Goal: Check status: Check status

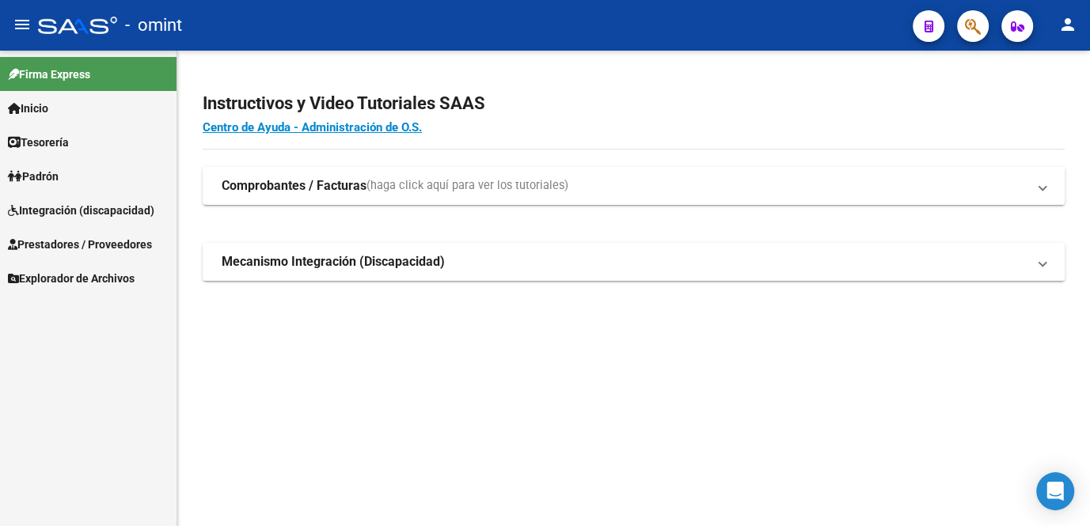
click at [85, 202] on span "Integración (discapacidad)" at bounding box center [81, 210] width 146 height 17
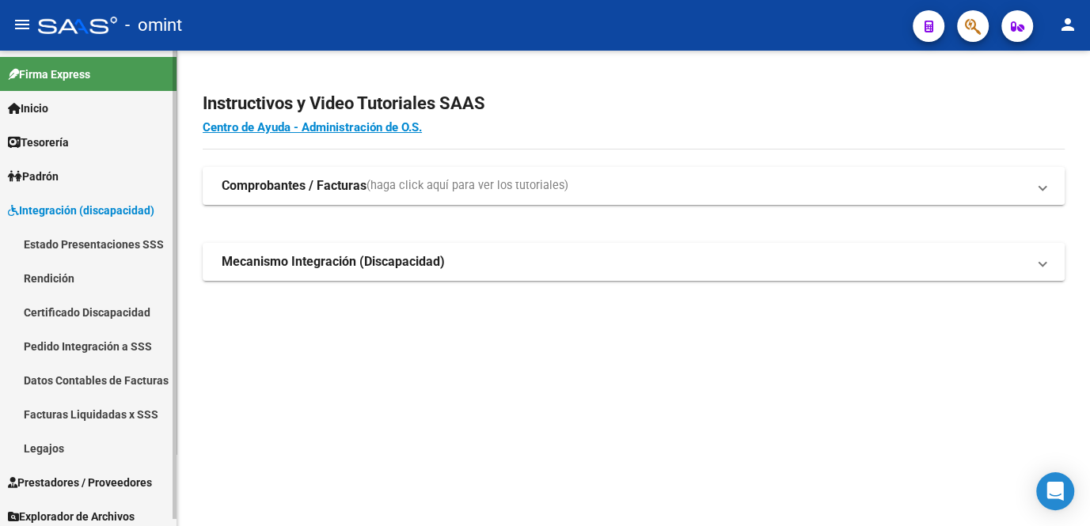
click at [51, 447] on link "Legajos" at bounding box center [88, 448] width 176 height 34
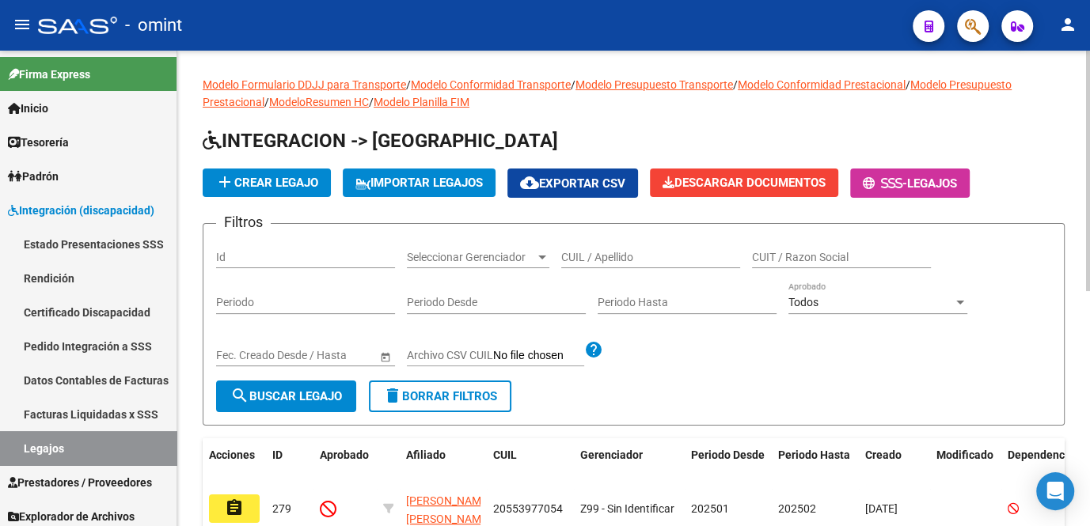
click at [593, 252] on input "CUIL / Apellido" at bounding box center [650, 257] width 179 height 13
type input "[PERSON_NAME]"
click at [284, 399] on span "search Buscar Legajo" at bounding box center [286, 396] width 112 height 14
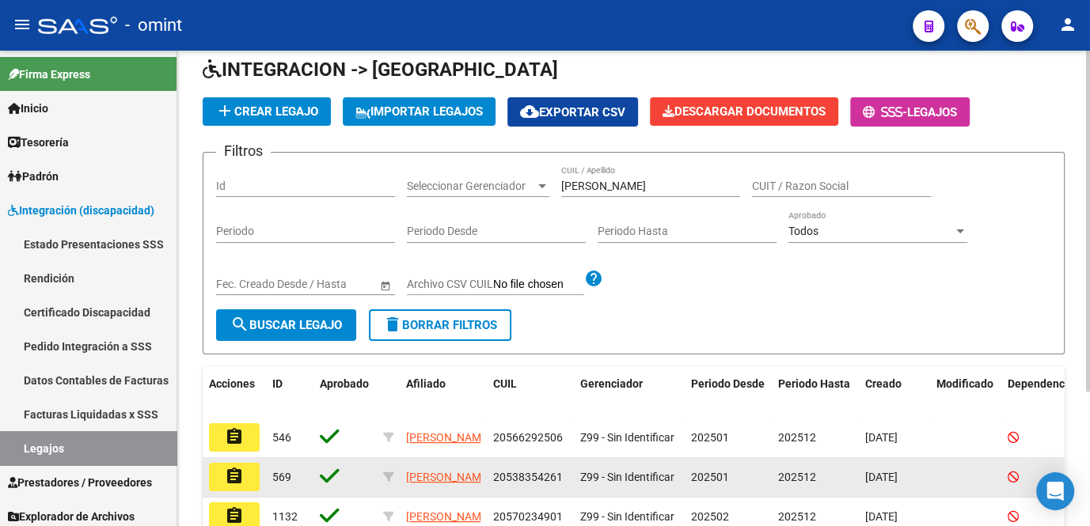
scroll to position [143, 0]
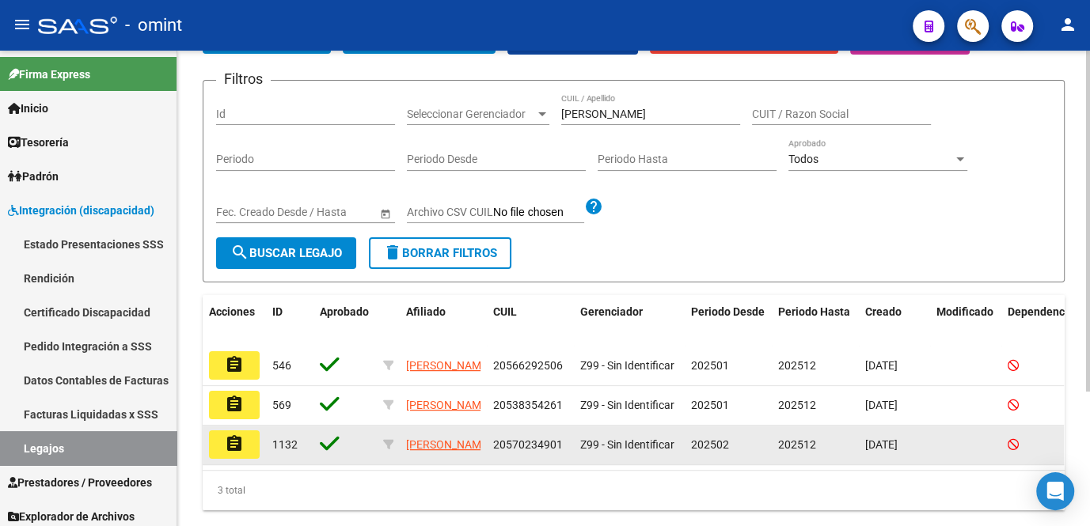
click at [246, 440] on button "assignment" at bounding box center [234, 445] width 51 height 28
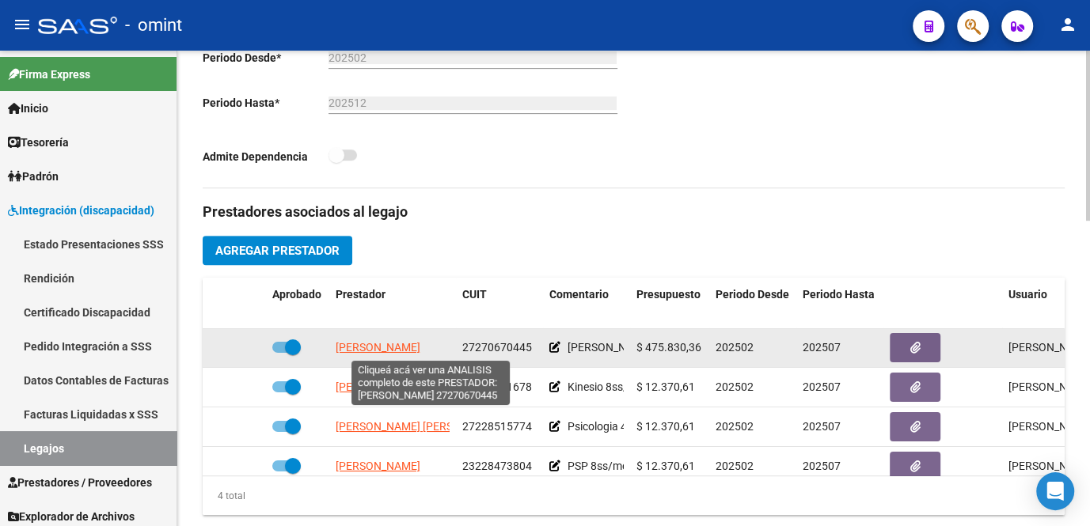
click at [408, 351] on span "[PERSON_NAME]" at bounding box center [378, 347] width 85 height 13
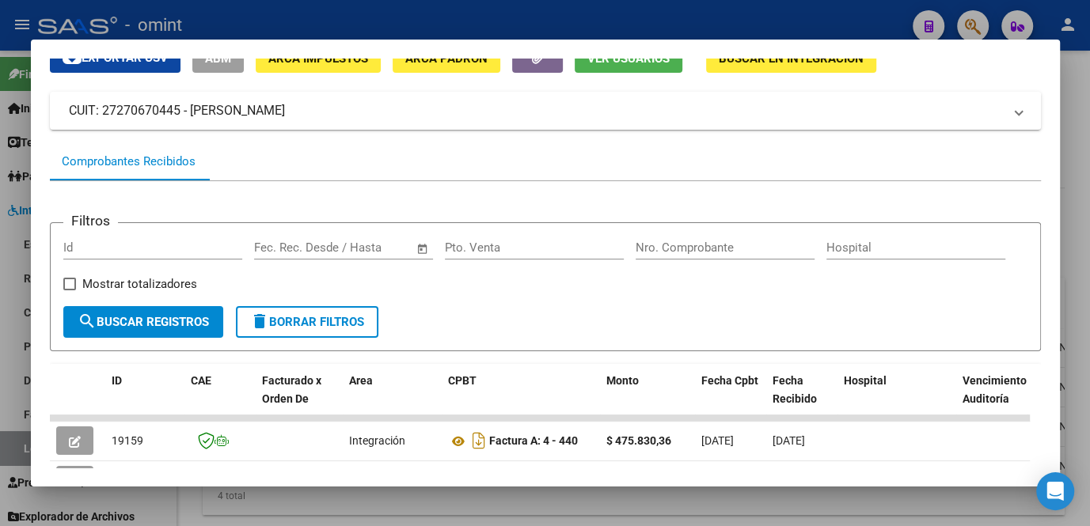
scroll to position [215, 0]
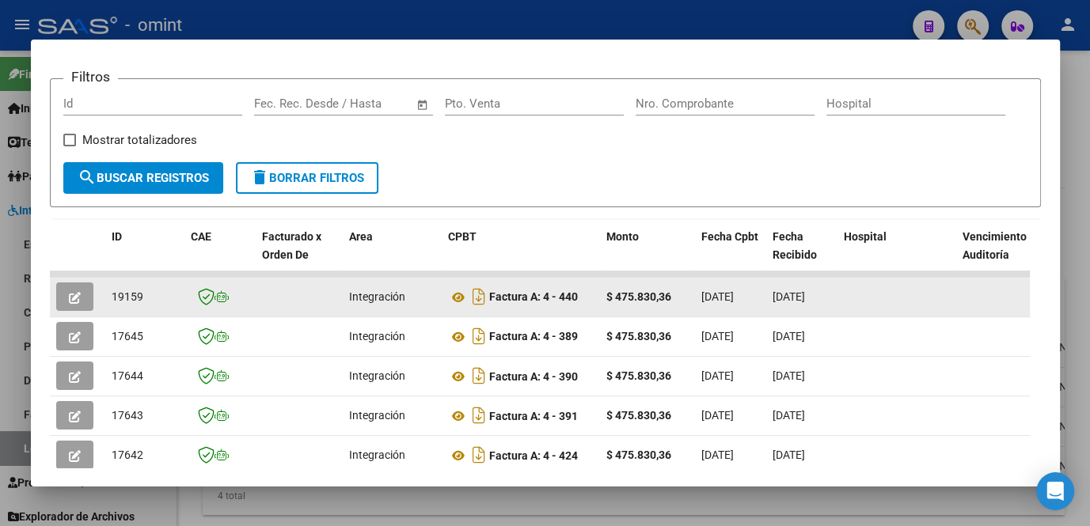
click at [67, 298] on button "button" at bounding box center [74, 297] width 37 height 28
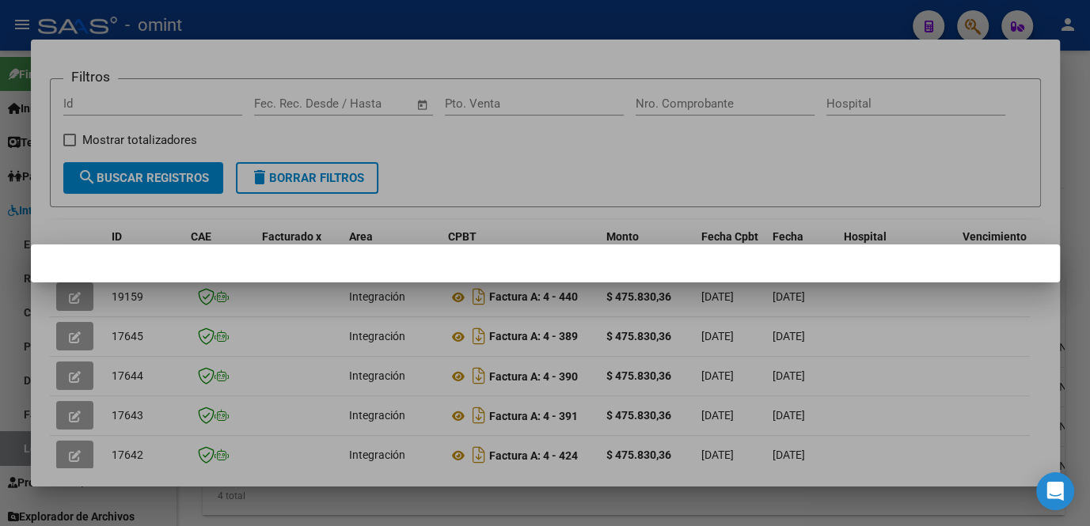
click at [131, 214] on div at bounding box center [545, 263] width 1090 height 526
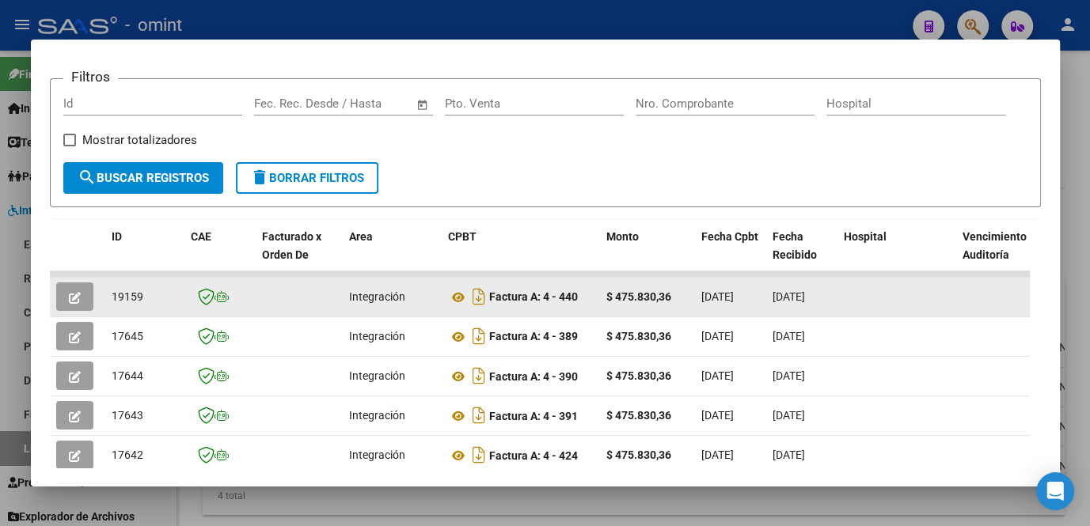
click at [87, 294] on button "button" at bounding box center [74, 297] width 37 height 28
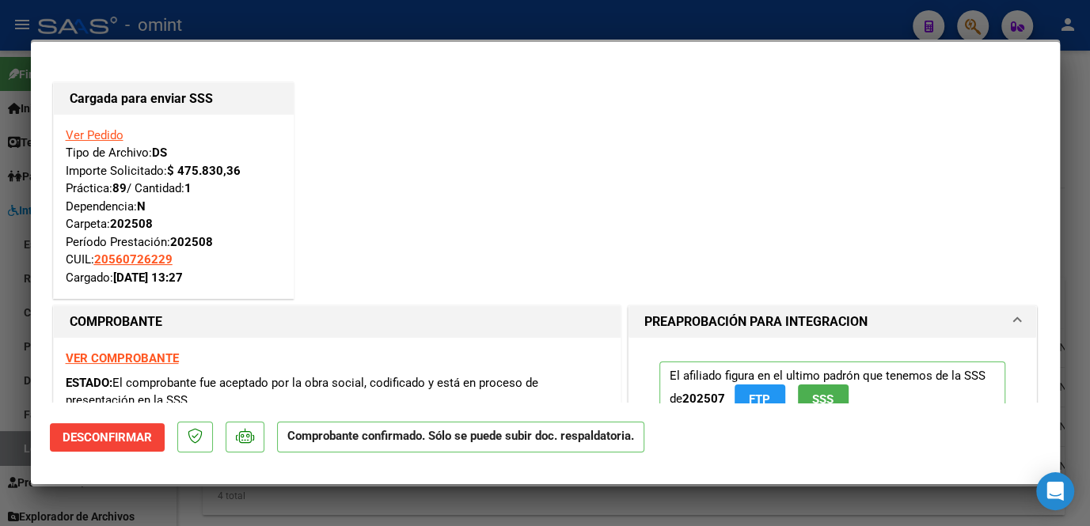
click at [133, 354] on strong "VER COMPROBANTE" at bounding box center [122, 358] width 113 height 14
click at [732, 494] on div at bounding box center [545, 263] width 1090 height 526
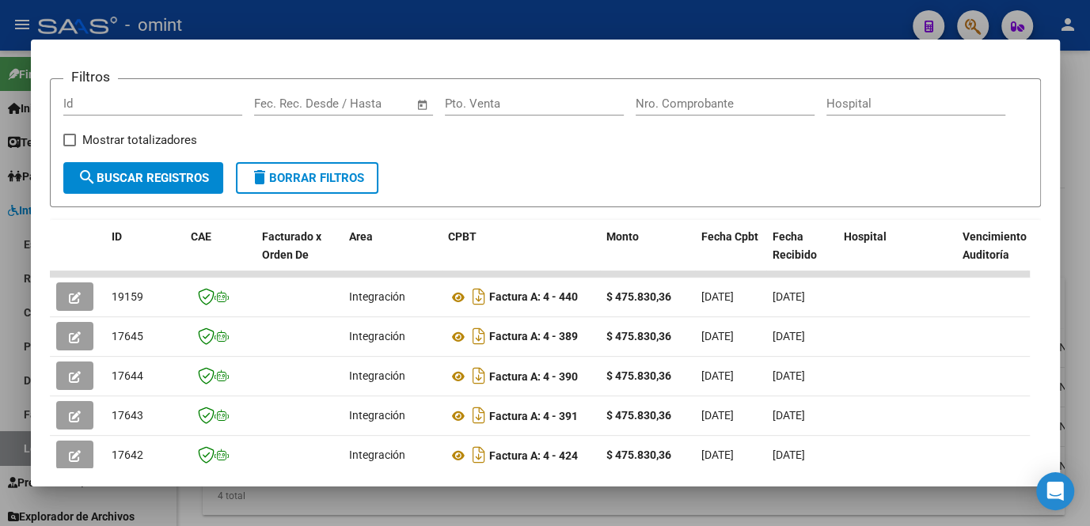
click at [573, 487] on mat-dialog-container "Análisis Prestador - CUIT: 27270670445 cloud_download Exportar CSV ABM ARCA Imp…" at bounding box center [545, 263] width 1029 height 447
click at [573, 501] on div at bounding box center [545, 263] width 1090 height 526
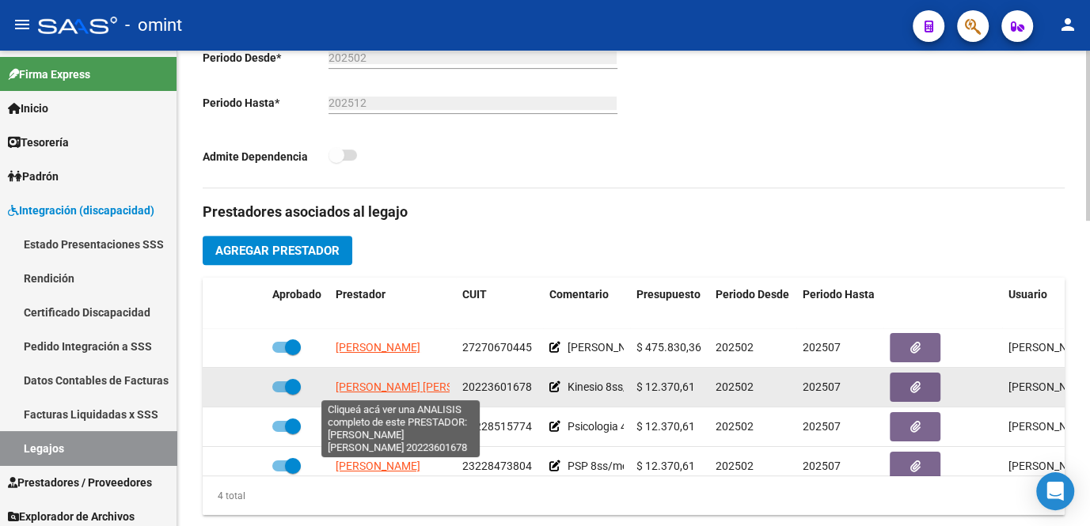
click at [425, 387] on span "[PERSON_NAME] [PERSON_NAME]" at bounding box center [422, 387] width 172 height 13
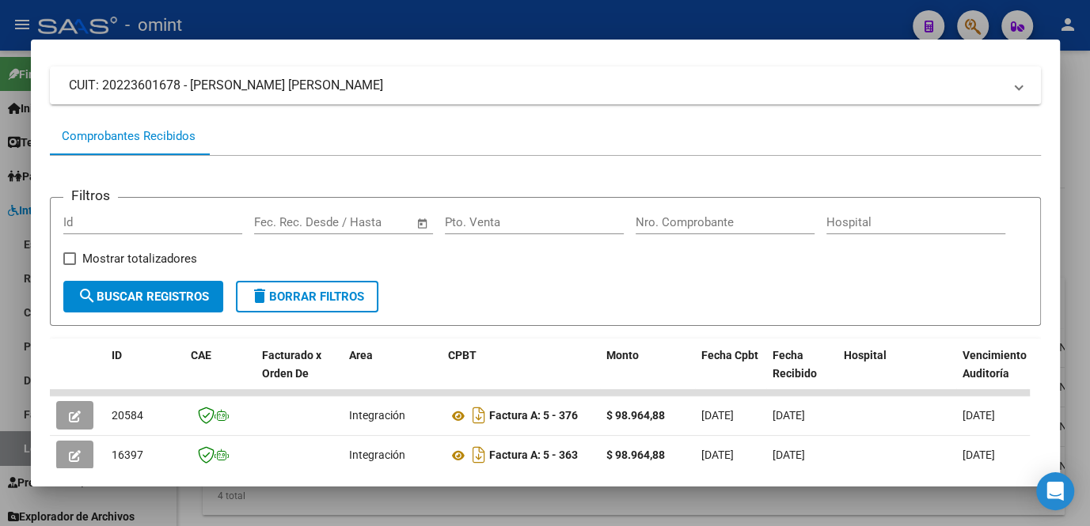
scroll to position [195, 0]
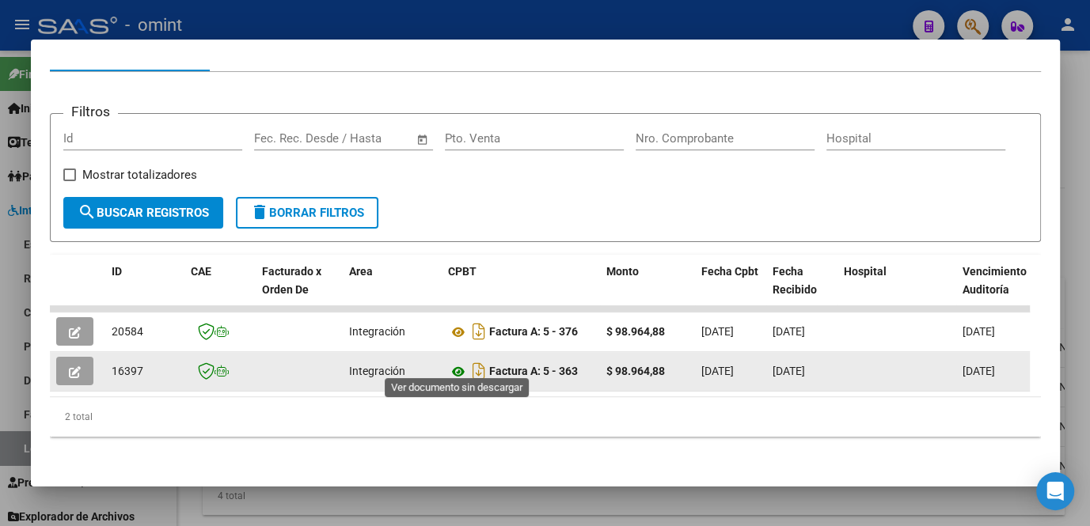
click at [456, 362] on icon at bounding box center [458, 371] width 21 height 19
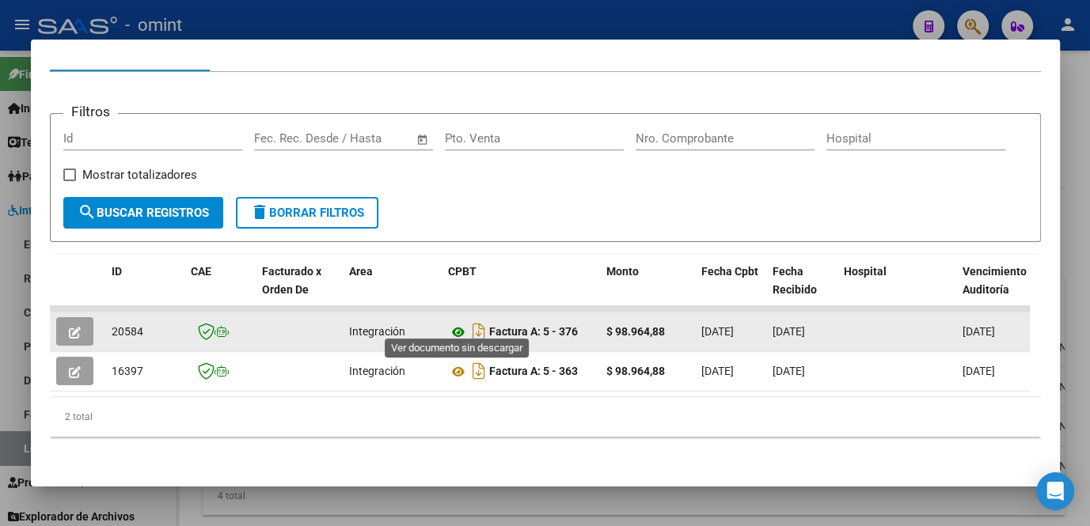
click at [457, 323] on icon at bounding box center [458, 332] width 21 height 19
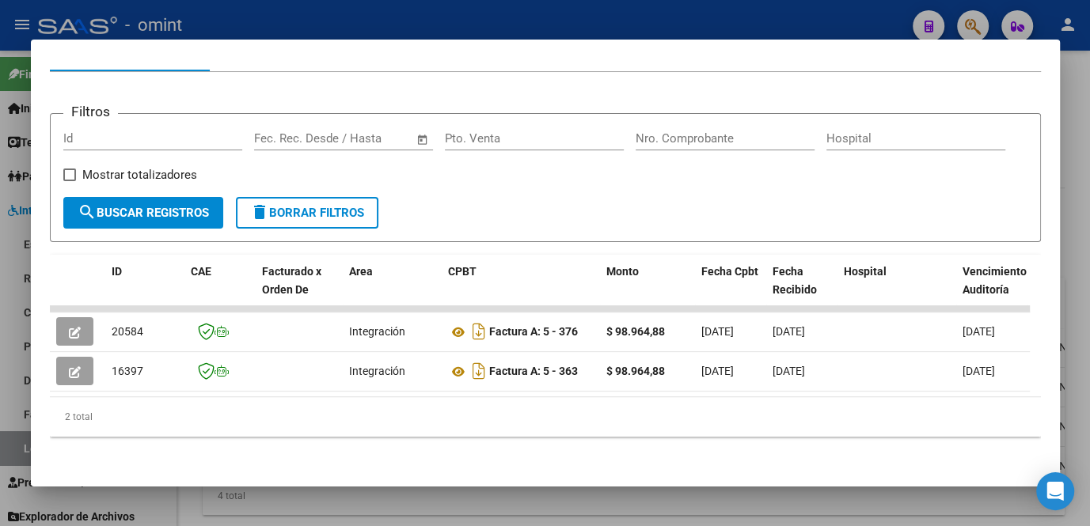
click at [432, 494] on div at bounding box center [545, 263] width 1090 height 526
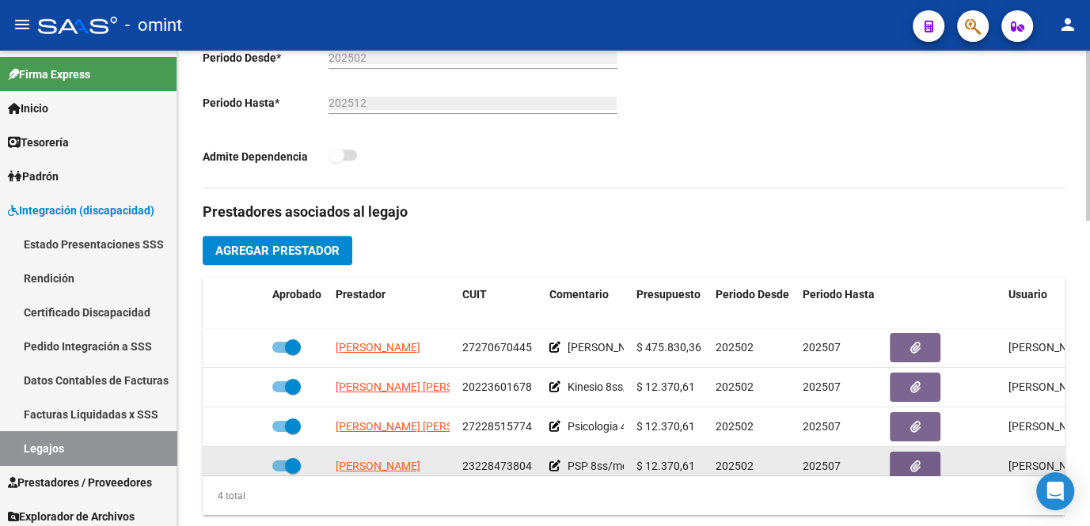
scroll to position [27, 0]
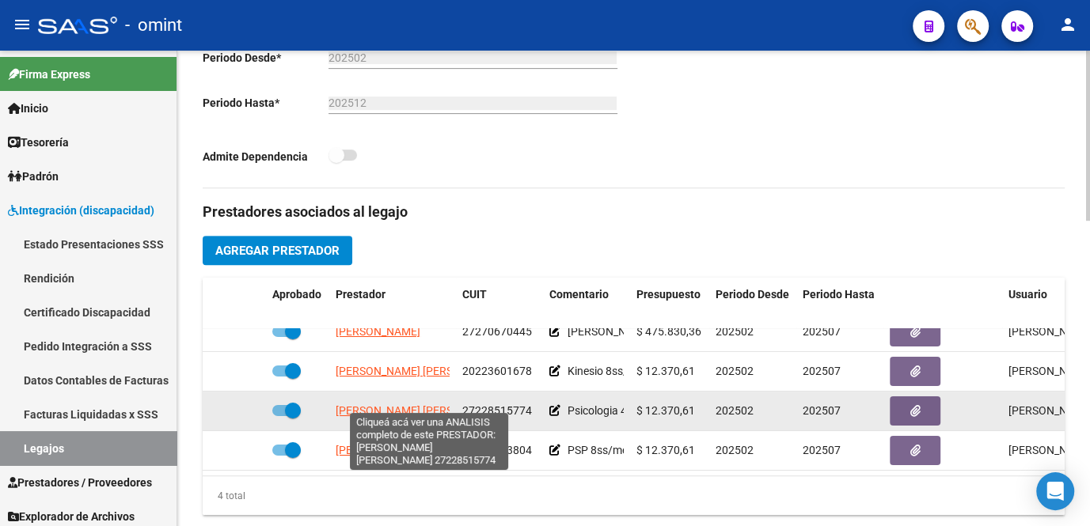
click at [388, 404] on span "[PERSON_NAME] [PERSON_NAME]" at bounding box center [422, 410] width 172 height 13
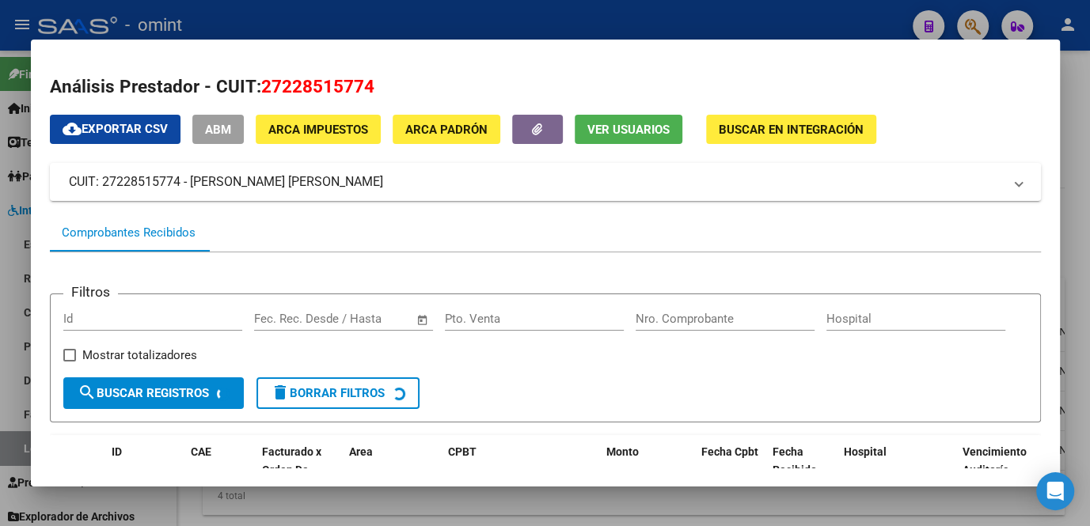
scroll to position [97, 0]
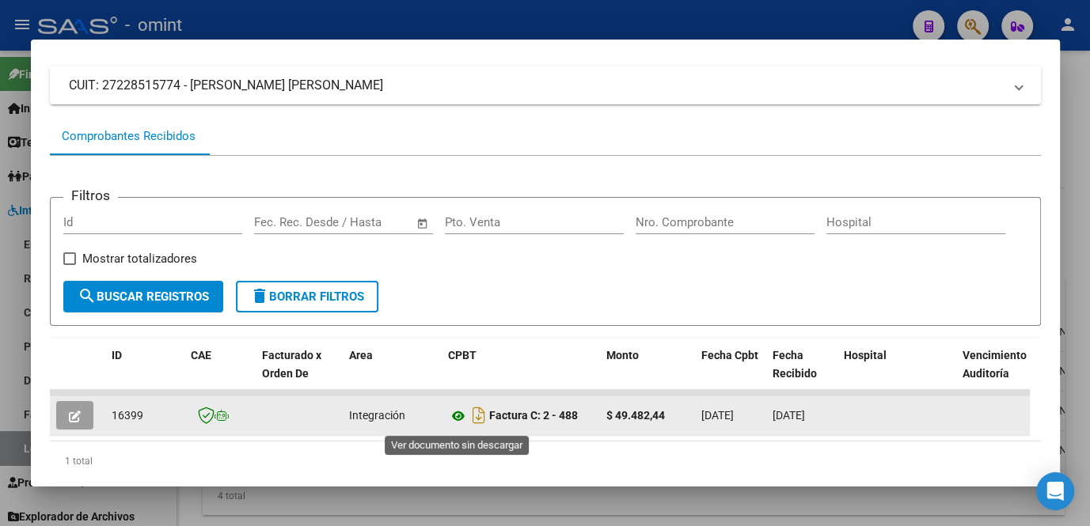
click at [453, 419] on icon at bounding box center [458, 416] width 21 height 19
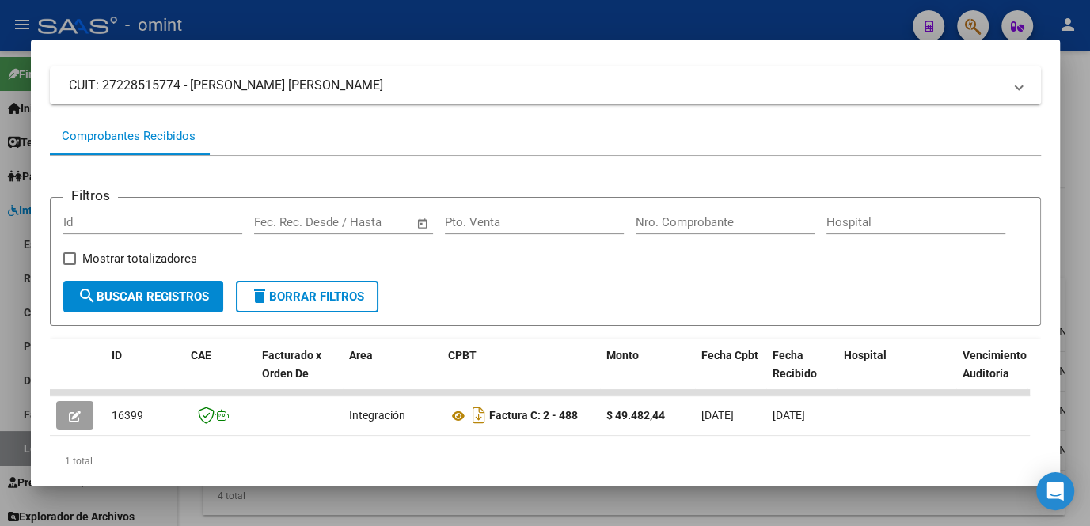
scroll to position [156, 0]
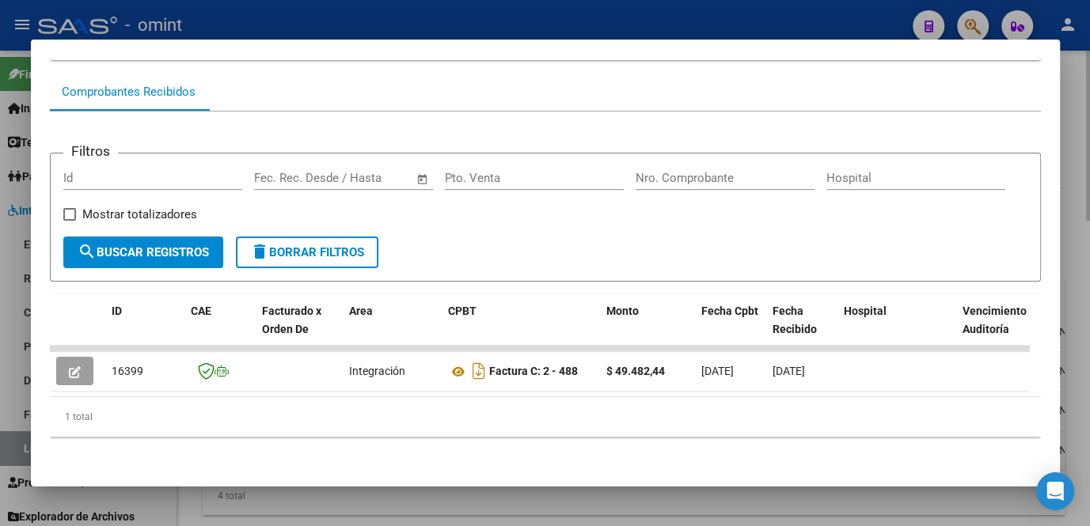
click at [456, 493] on div at bounding box center [545, 263] width 1090 height 526
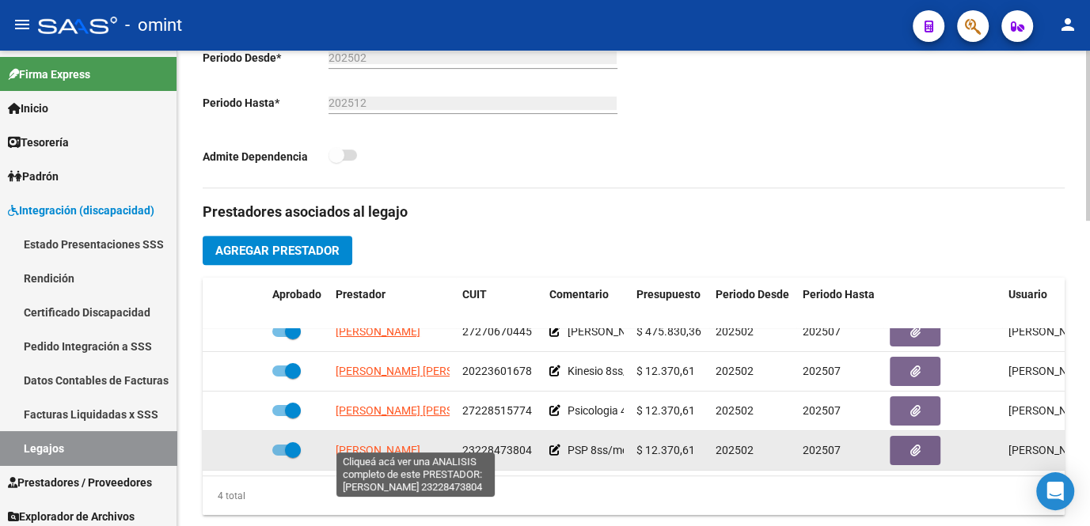
click at [412, 444] on span "[PERSON_NAME]" at bounding box center [378, 450] width 85 height 13
type textarea "23228473804"
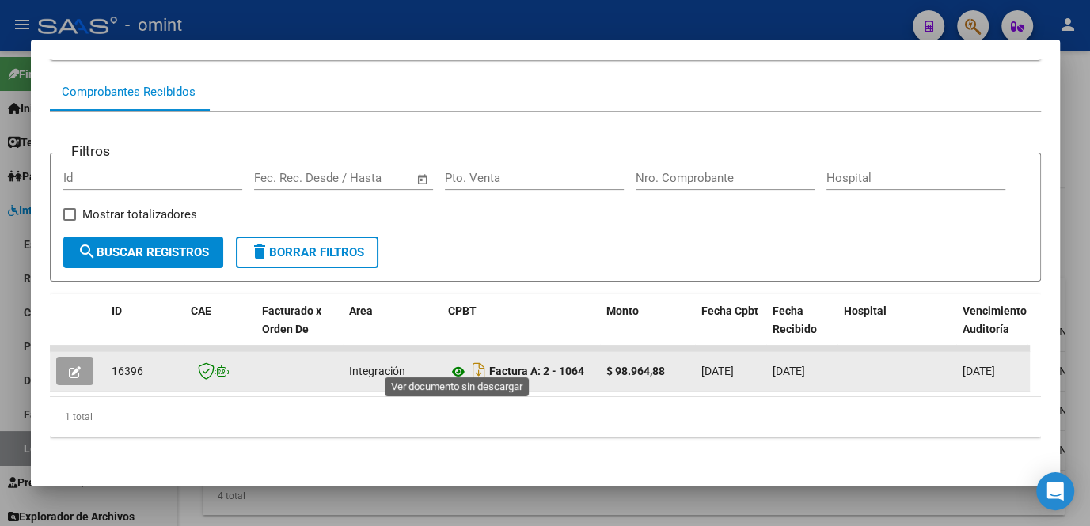
click at [451, 362] on icon at bounding box center [458, 371] width 21 height 19
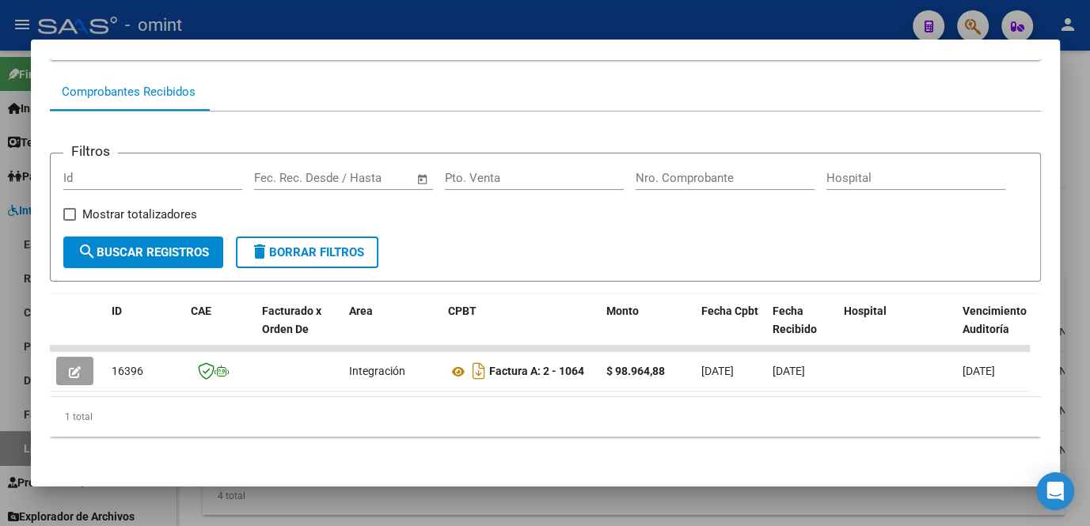
click at [709, 507] on div at bounding box center [545, 263] width 1090 height 526
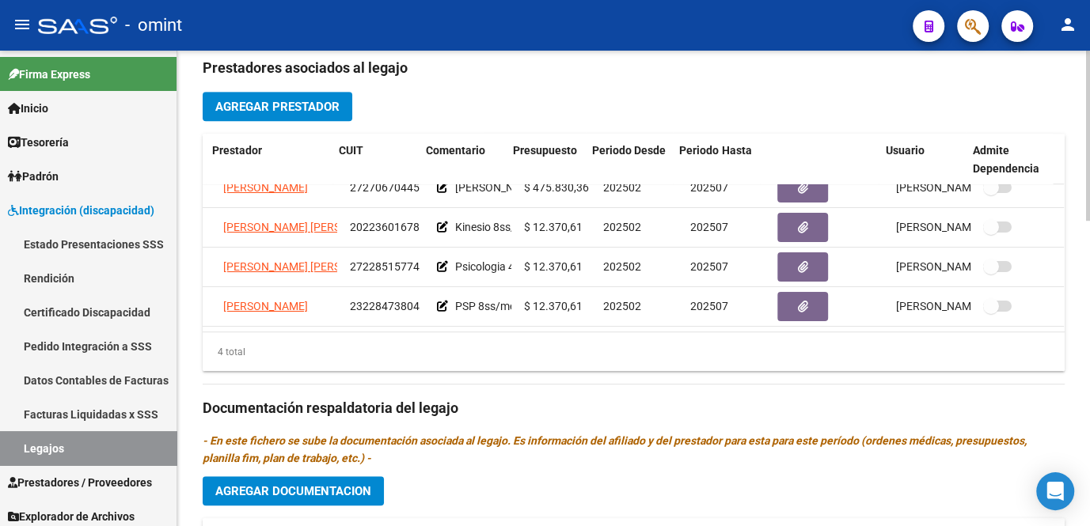
scroll to position [791, 0]
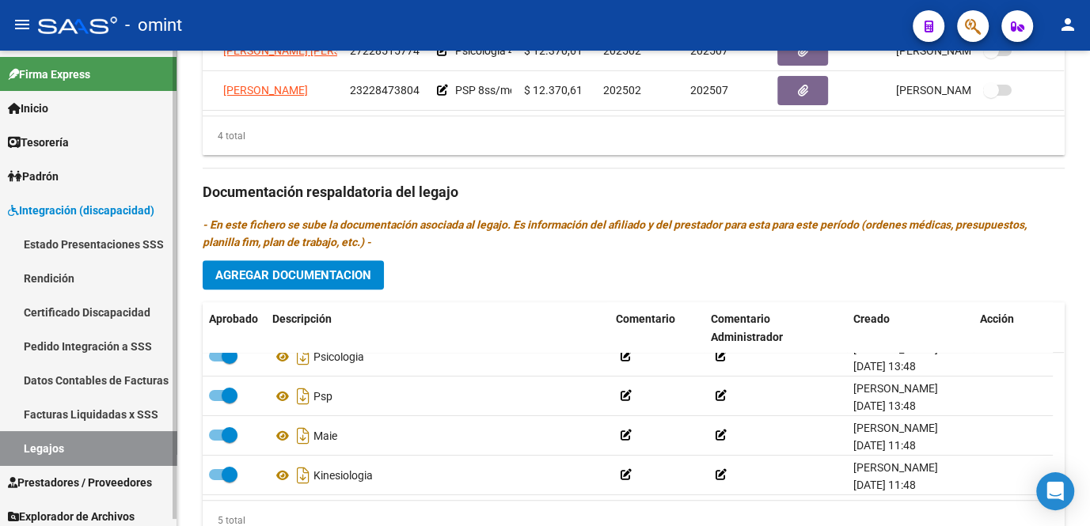
click at [47, 450] on link "Legajos" at bounding box center [88, 448] width 176 height 34
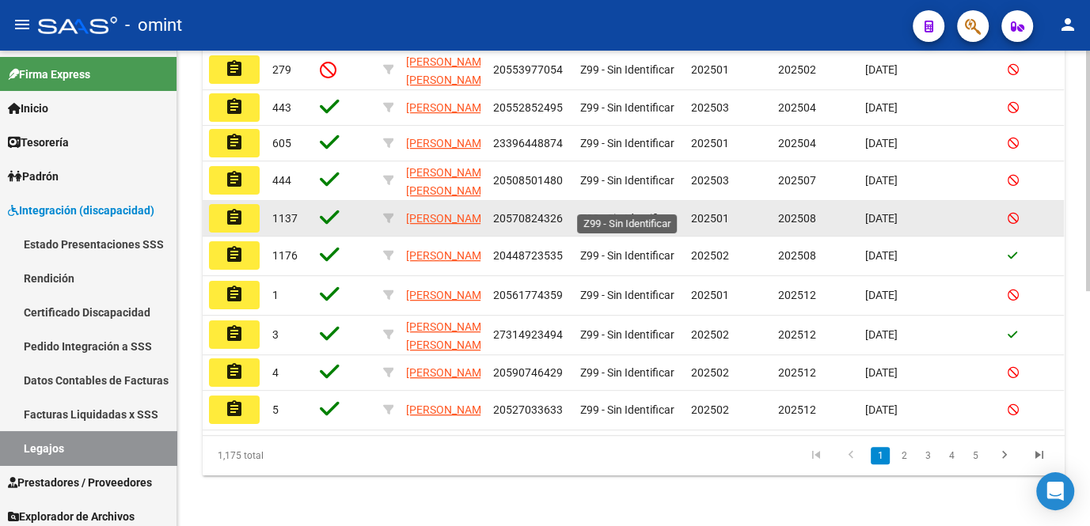
click at [637, 212] on span "Z99 - Sin Identificar" at bounding box center [627, 218] width 94 height 13
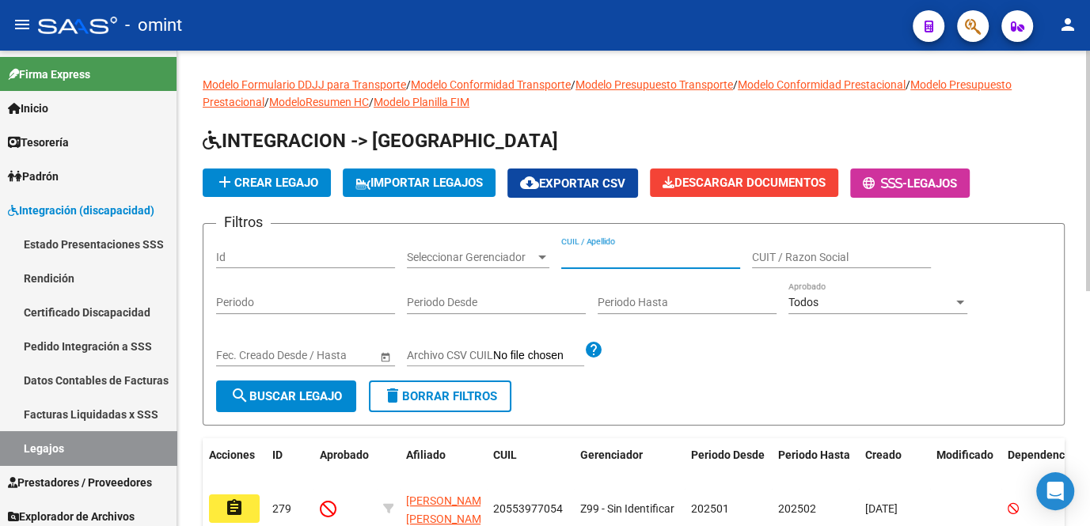
click at [619, 252] on input "CUIL / Apellido" at bounding box center [650, 257] width 179 height 13
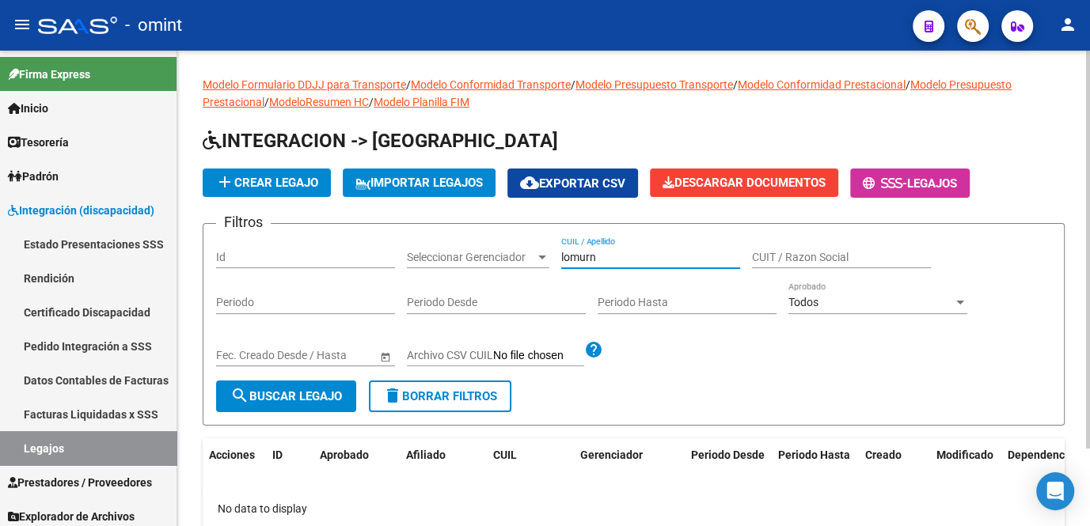
scroll to position [92, 0]
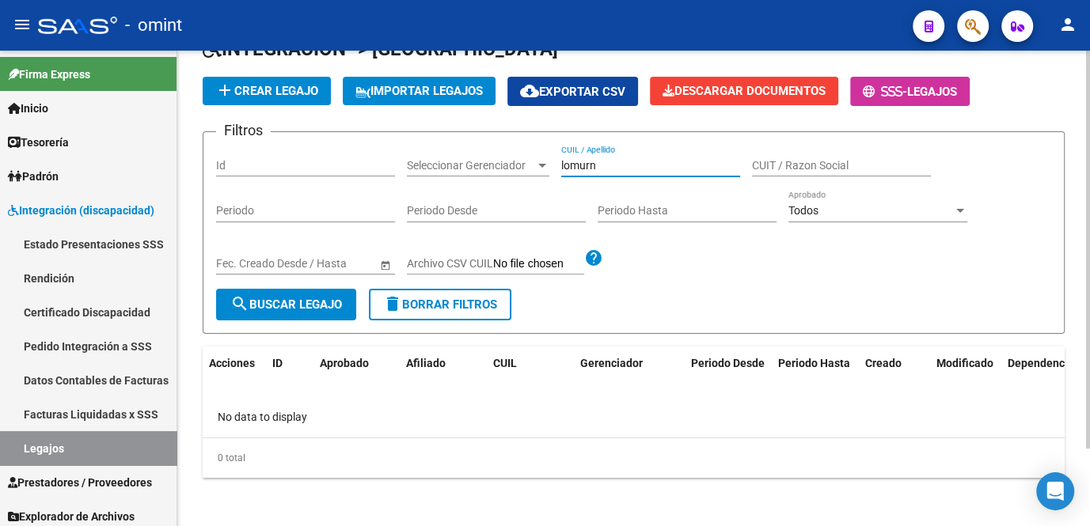
type input "lomurn"
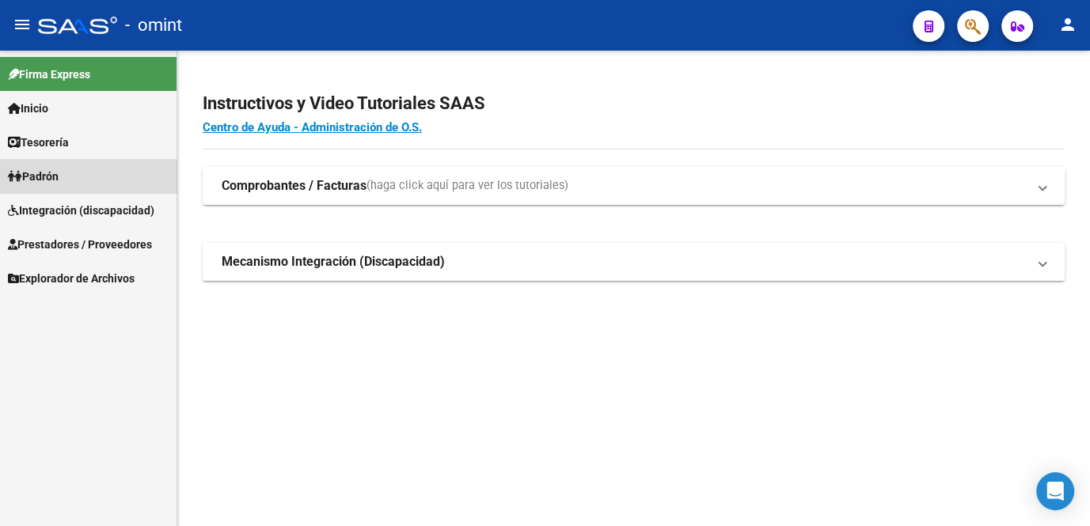
click at [59, 180] on span "Padrón" at bounding box center [33, 176] width 51 height 17
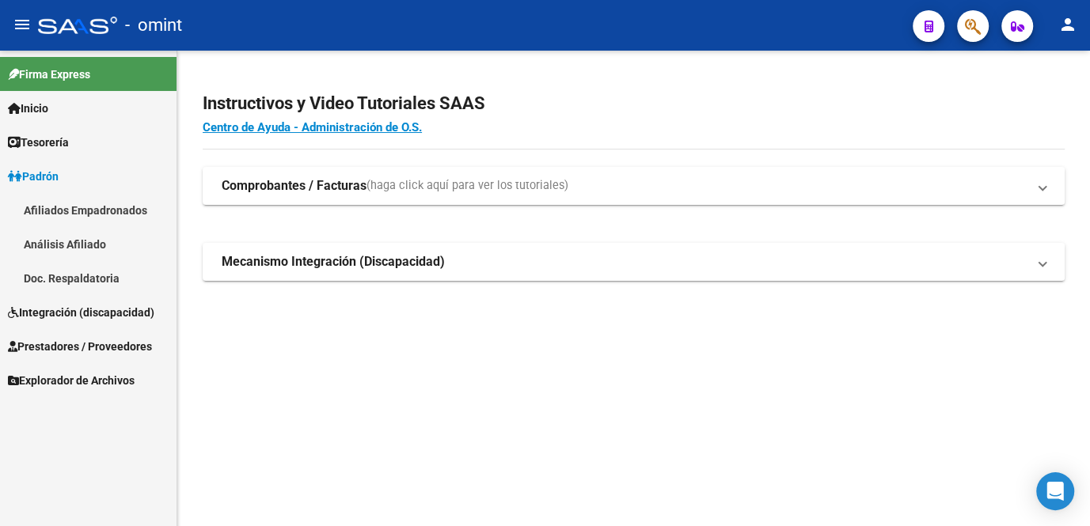
click at [82, 213] on link "Afiliados Empadronados" at bounding box center [88, 210] width 176 height 34
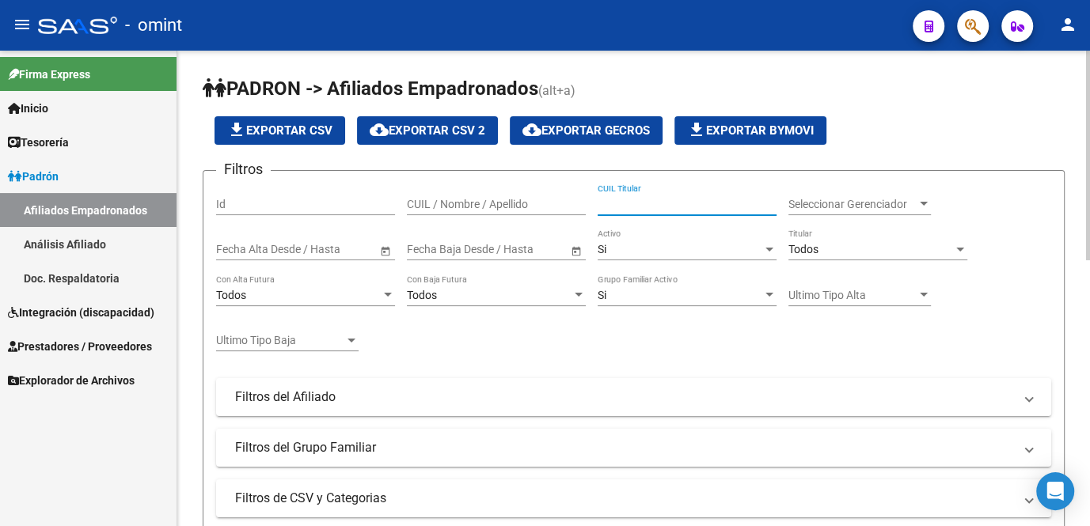
click at [630, 207] on input "CUIL Titular" at bounding box center [686, 204] width 179 height 13
paste input "18433826"
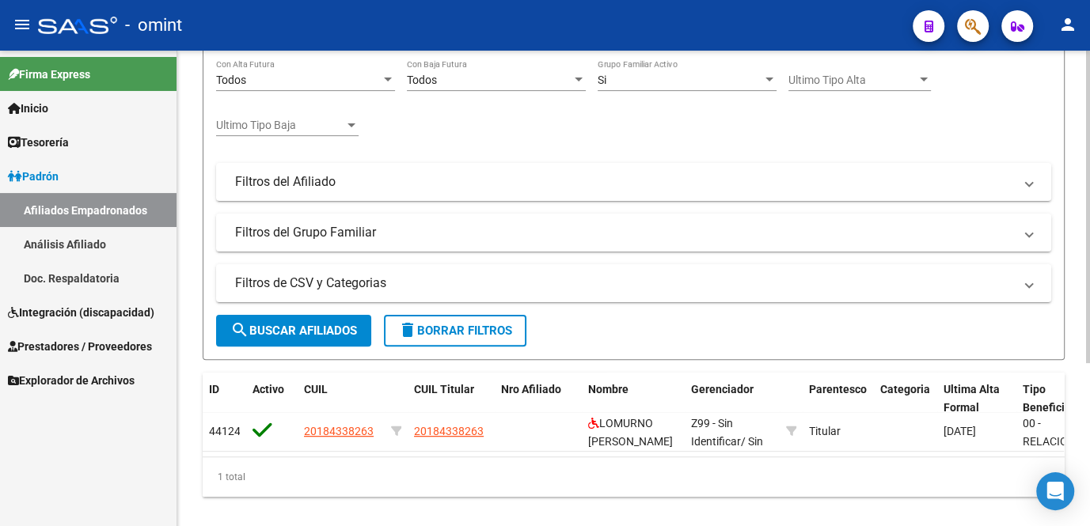
type input "20184338263"
